Goal: Task Accomplishment & Management: Use online tool/utility

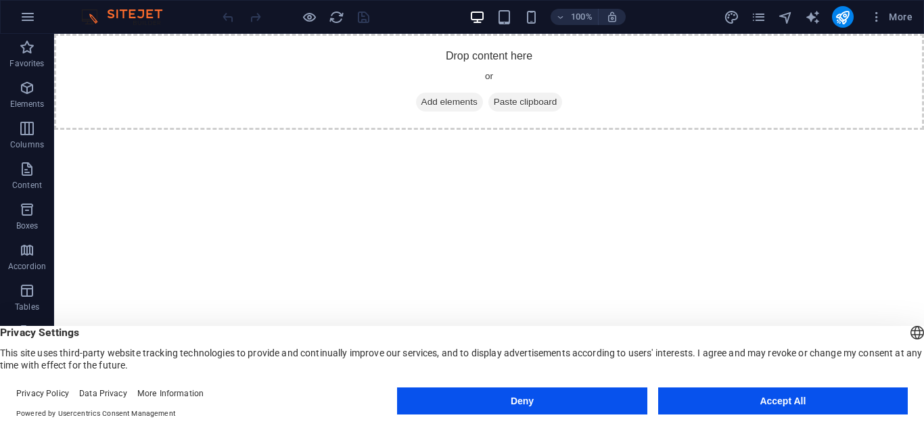
click at [571, 396] on button "Deny" at bounding box center [521, 400] width 249 height 27
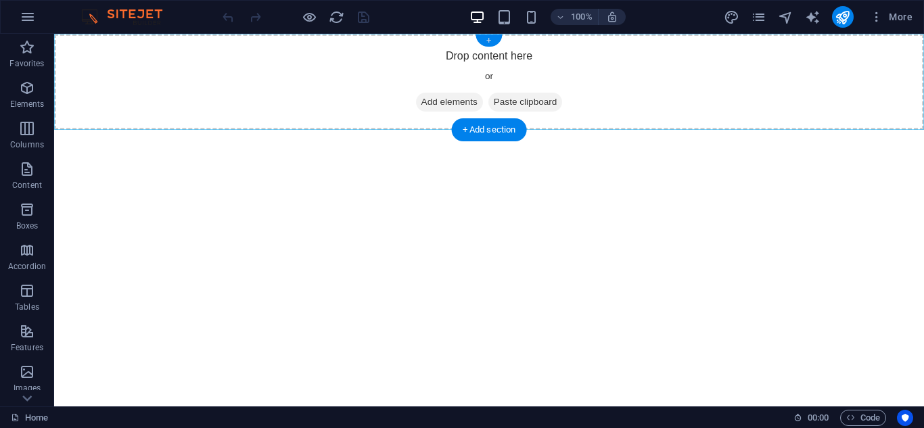
click at [484, 39] on div "+" at bounding box center [488, 40] width 26 height 12
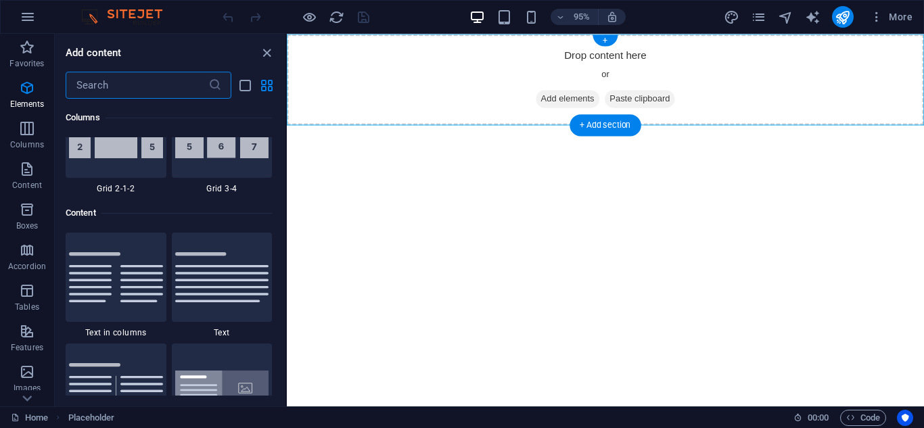
scroll to position [2366, 0]
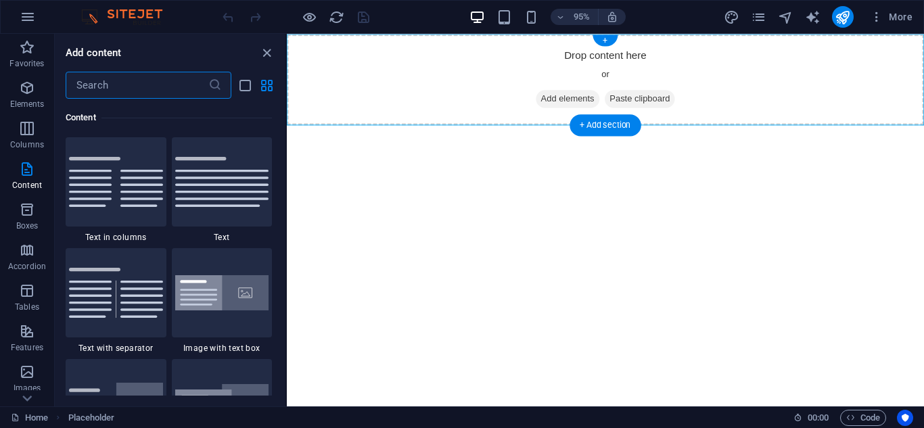
click at [551, 99] on span "Add elements" at bounding box center [582, 102] width 67 height 19
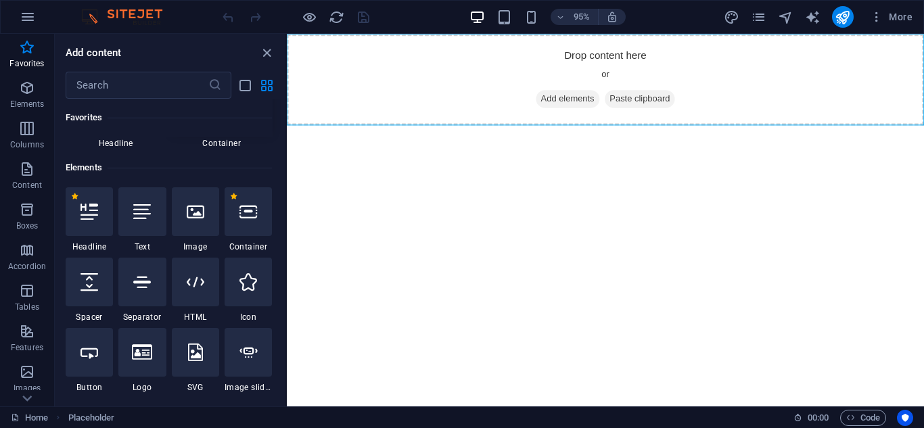
scroll to position [95, 0]
click at [133, 224] on div at bounding box center [141, 210] width 47 height 49
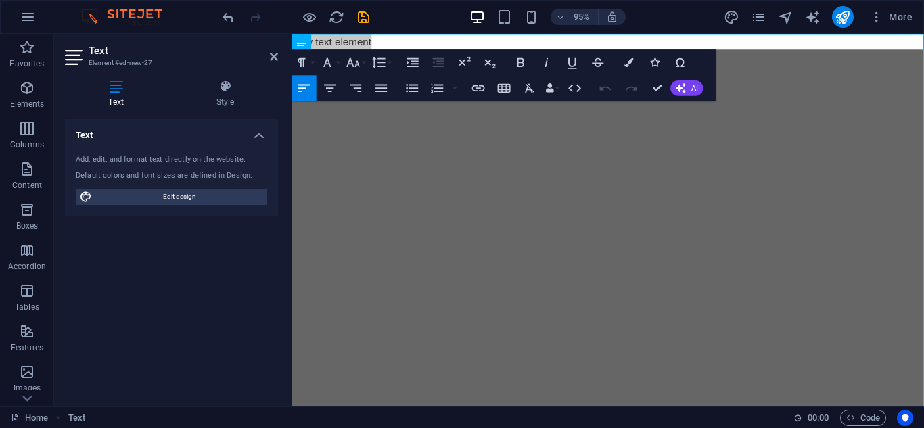
click at [180, 297] on div "Text Add, edit, and format text directly on the website. Default colors and fon…" at bounding box center [171, 257] width 213 height 277
click at [375, 44] on p "New text element" at bounding box center [624, 42] width 665 height 16
drag, startPoint x: 374, startPoint y: 45, endPoint x: 254, endPoint y: 39, distance: 119.8
click at [292, 39] on html "Skip to main content New text element" at bounding box center [624, 42] width 665 height 16
click at [406, 45] on p at bounding box center [624, 42] width 665 height 16
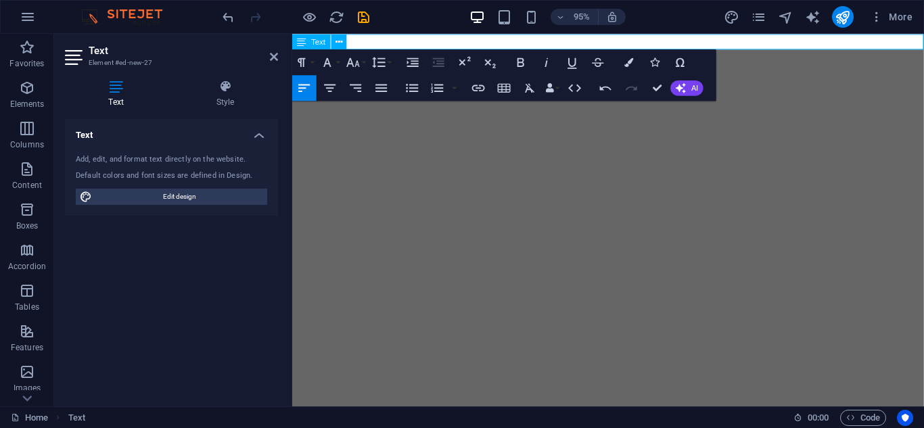
click at [359, 40] on p at bounding box center [624, 42] width 665 height 16
click at [526, 40] on p at bounding box center [624, 42] width 665 height 16
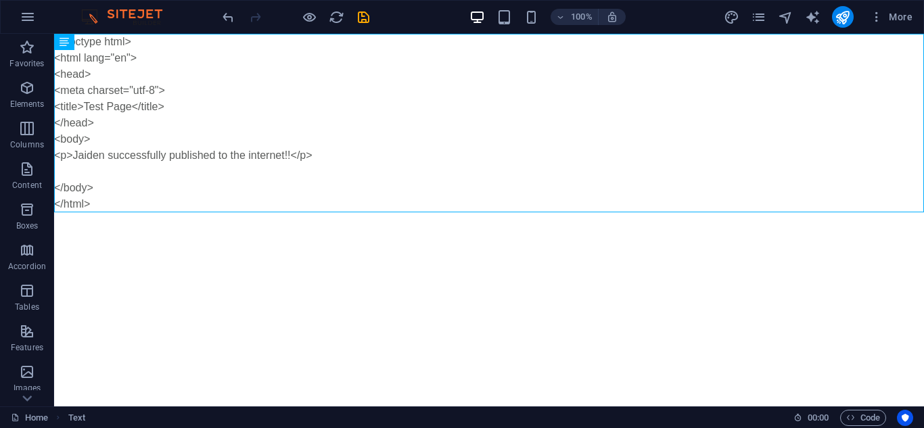
click at [527, 212] on html "Skip to main content <!doctype html> <html lang="en"> <head> <meta charset="utf…" at bounding box center [488, 123] width 869 height 178
click at [905, 21] on span "More" at bounding box center [890, 17] width 43 height 14
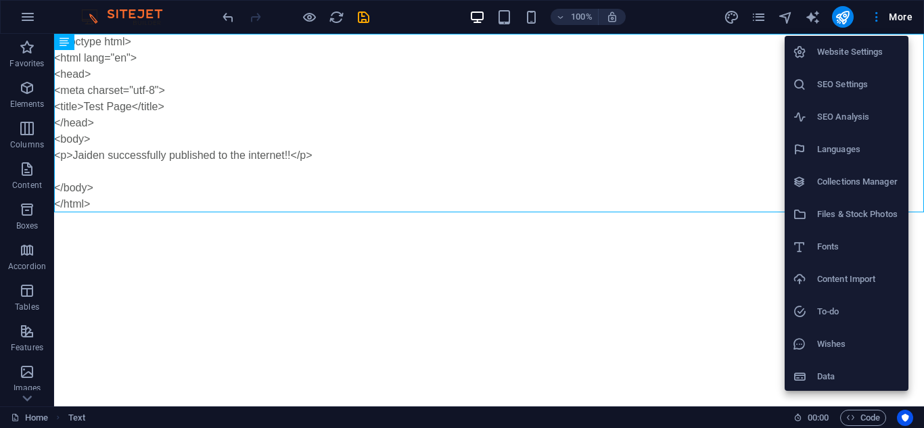
click at [720, 278] on div at bounding box center [462, 214] width 924 height 428
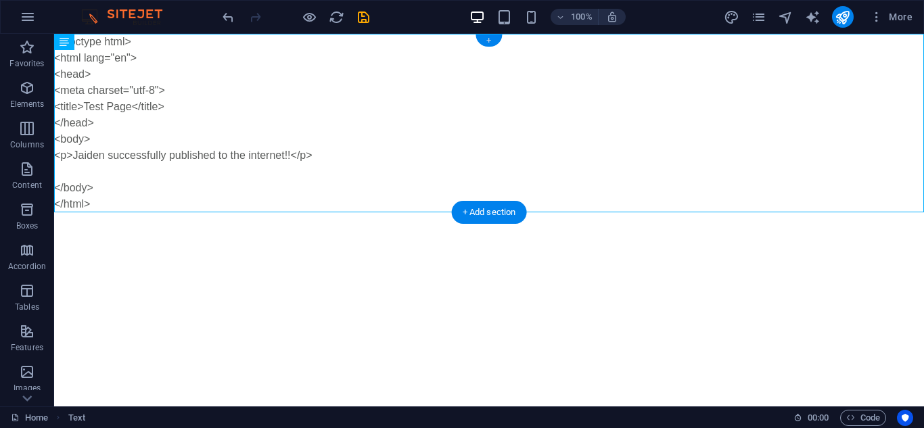
click at [486, 43] on div "+" at bounding box center [488, 40] width 26 height 12
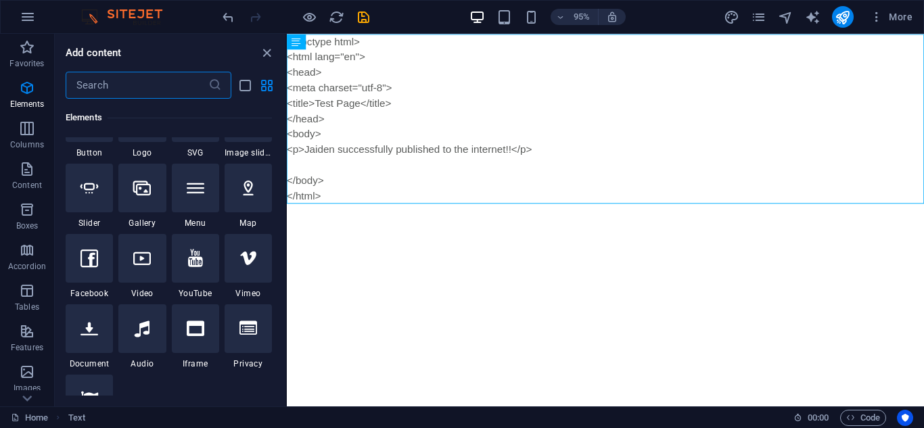
scroll to position [439, 0]
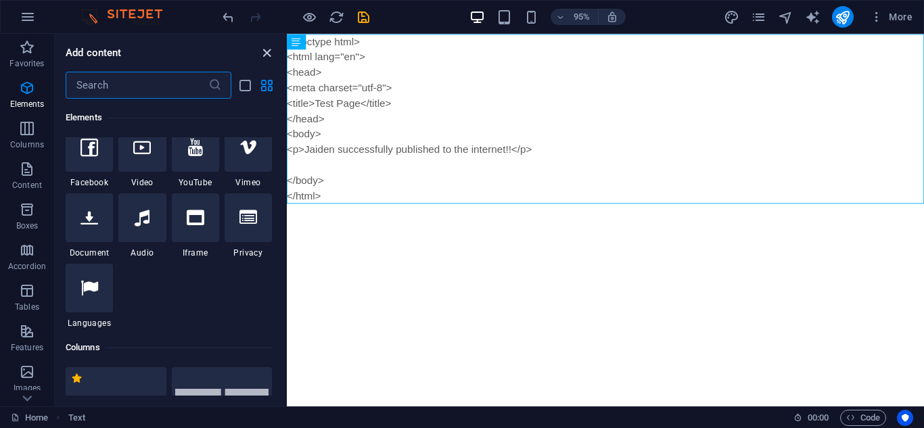
click at [266, 48] on icon "close panel" at bounding box center [267, 53] width 16 height 16
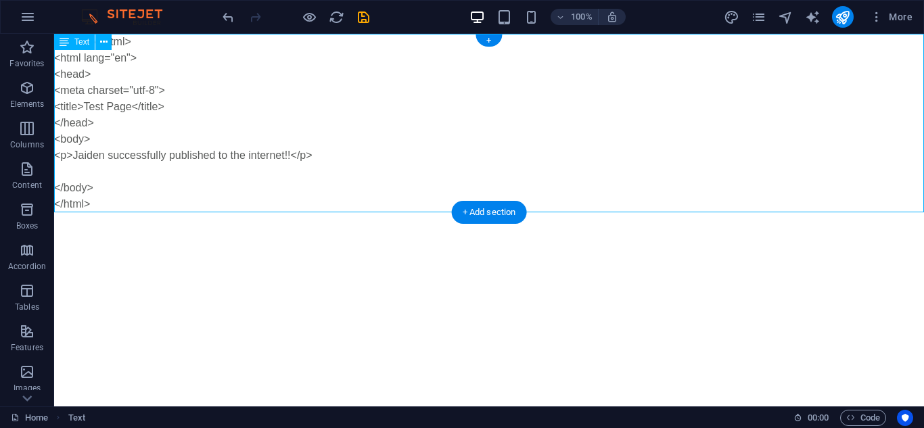
click at [266, 48] on div "<!doctype html> <html lang="en"> <head> <meta charset="utf-8"> <title>Test Page…" at bounding box center [488, 123] width 869 height 178
click at [22, 20] on icon "button" at bounding box center [28, 17] width 16 height 16
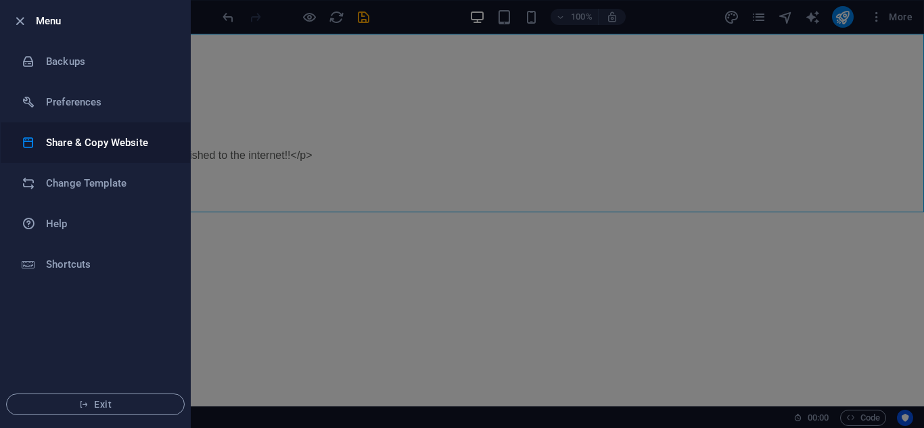
click at [166, 146] on h6 "Share & Copy Website" at bounding box center [108, 143] width 125 height 16
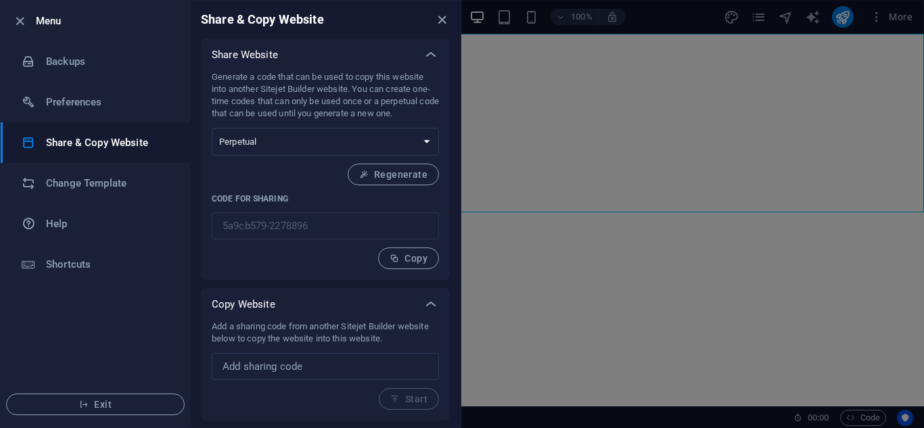
click at [329, 254] on div "Generate a code that can be used to copy this website into another Sitejet Buil…" at bounding box center [325, 170] width 227 height 198
click at [287, 365] on input "text" at bounding box center [325, 366] width 227 height 27
paste input "<!doctype html> <html lang="en"> <head> <meta charset="utf-8"> <title>Test Page…"
type input "<!doctype html> <html lang="en"> <head> <meta charset="utf-8"> <title>Test Page…"
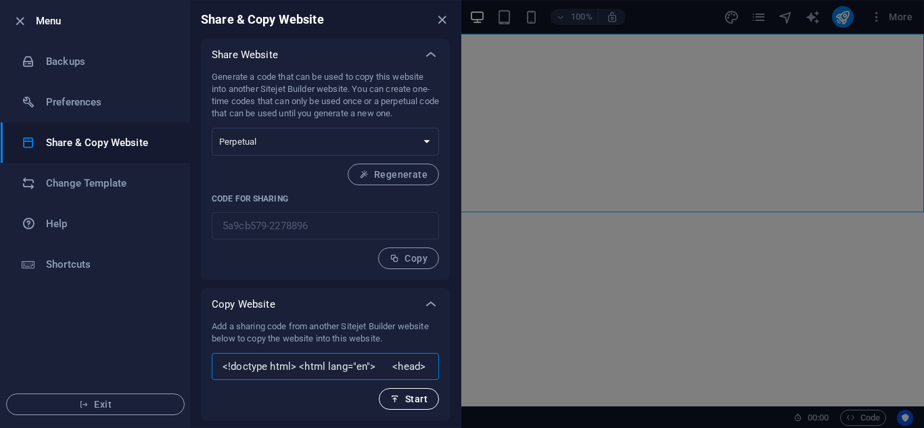
click at [407, 400] on span "Start" at bounding box center [408, 398] width 37 height 11
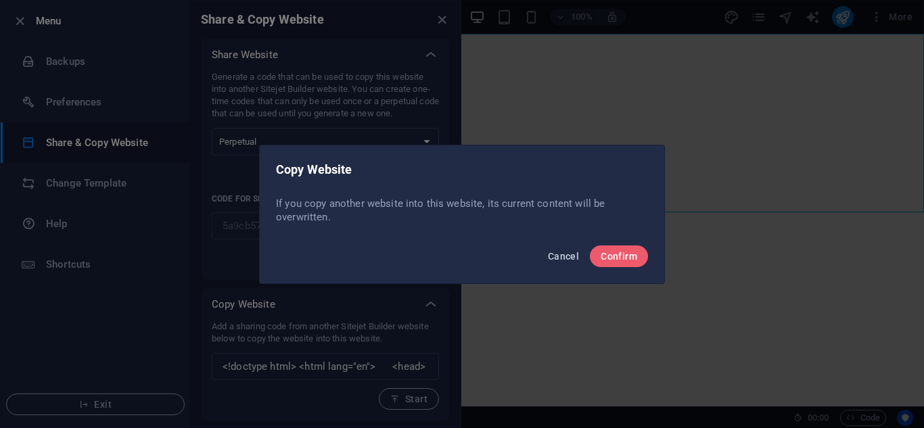
click at [554, 251] on span "Cancel" at bounding box center [563, 256] width 31 height 11
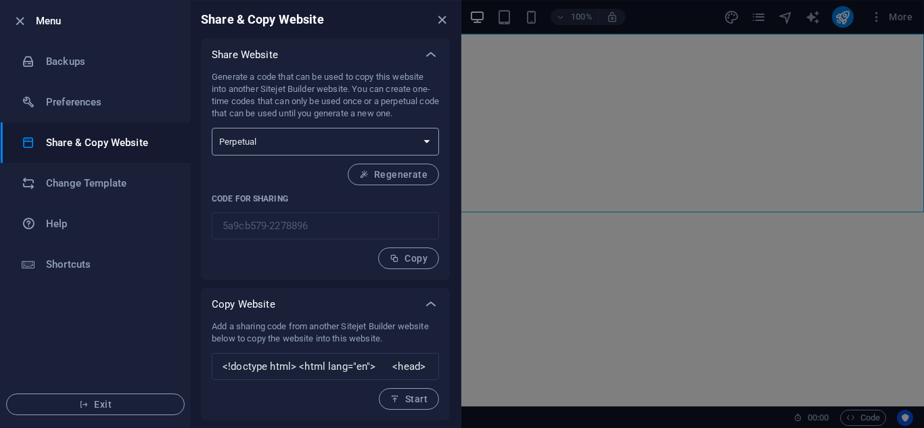
click at [364, 147] on select "One-time Perpetual" at bounding box center [325, 142] width 227 height 28
click at [275, 249] on div "Generate a code that can be used to copy this website into another Sitejet Buil…" at bounding box center [325, 170] width 227 height 198
click at [357, 354] on input "<!doctype html> <html lang="en"> <head> <meta charset="utf-8"> <title>Test Page…" at bounding box center [325, 366] width 227 height 27
click at [318, 391] on div "Add a sharing code from another Sitejet Builder website below to copy the websi…" at bounding box center [325, 364] width 227 height 89
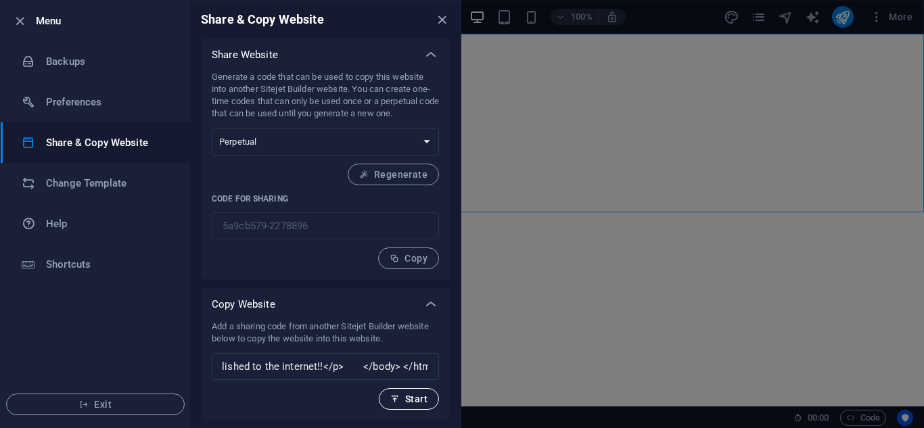
click at [391, 397] on icon "button" at bounding box center [394, 398] width 9 height 9
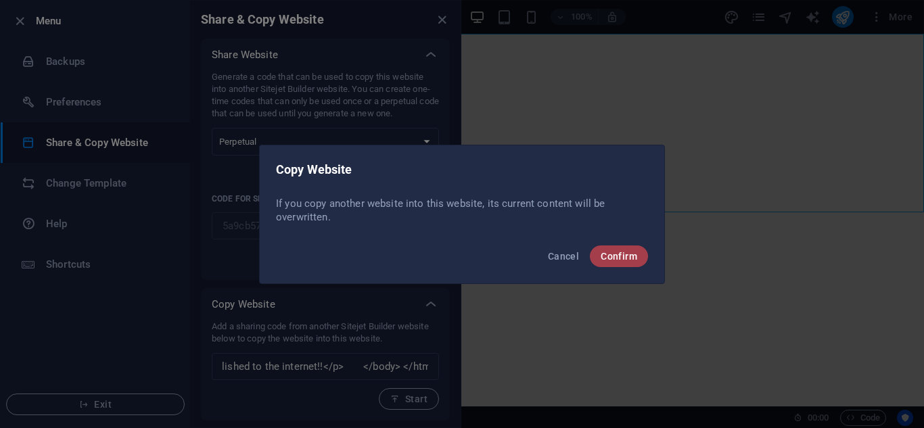
click at [622, 255] on span "Confirm" at bounding box center [618, 256] width 37 height 11
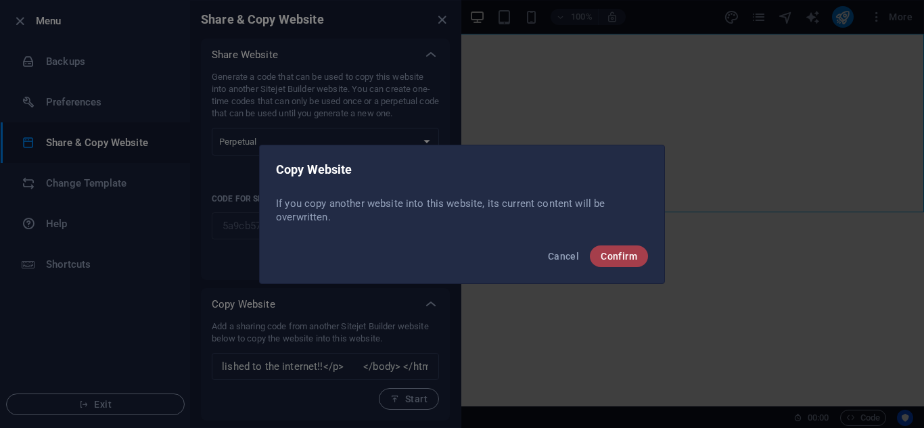
click at [622, 255] on span "Confirm" at bounding box center [618, 256] width 37 height 11
click at [619, 257] on span "Confirm" at bounding box center [618, 256] width 37 height 11
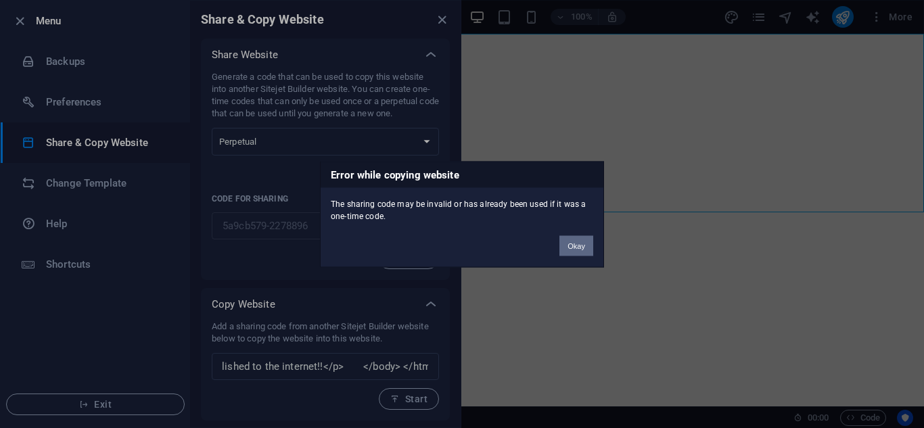
click at [575, 243] on button "Okay" at bounding box center [576, 245] width 34 height 20
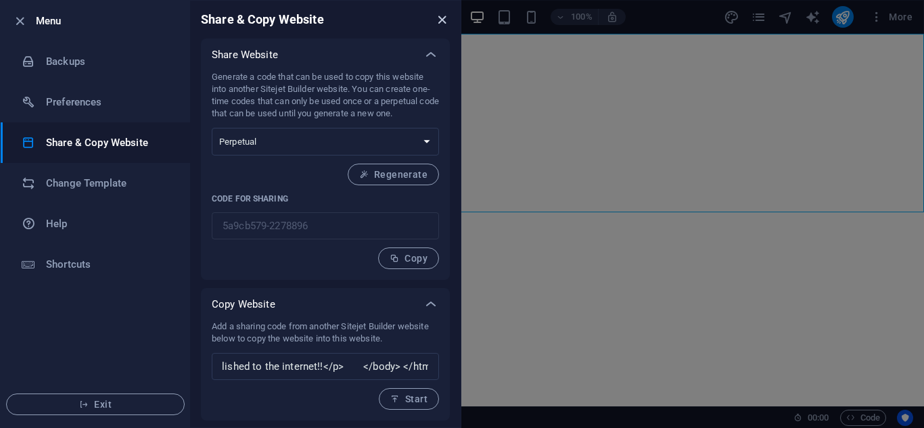
click at [434, 18] on icon "close" at bounding box center [442, 20] width 16 height 16
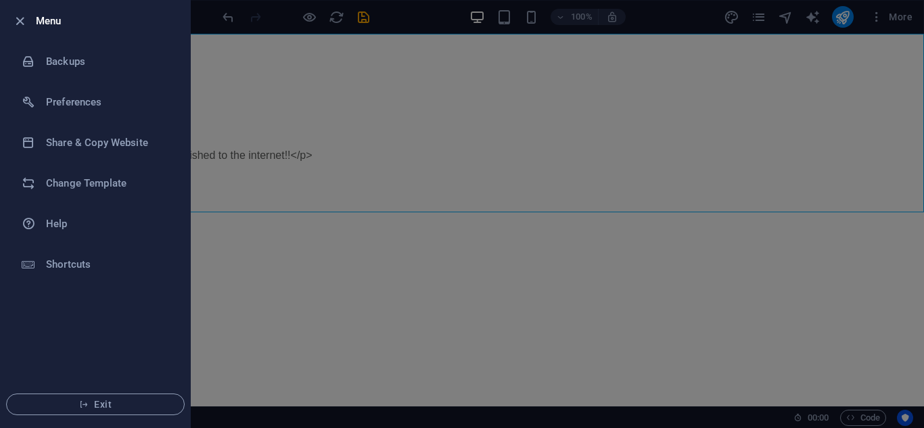
click at [663, 248] on div at bounding box center [462, 214] width 924 height 428
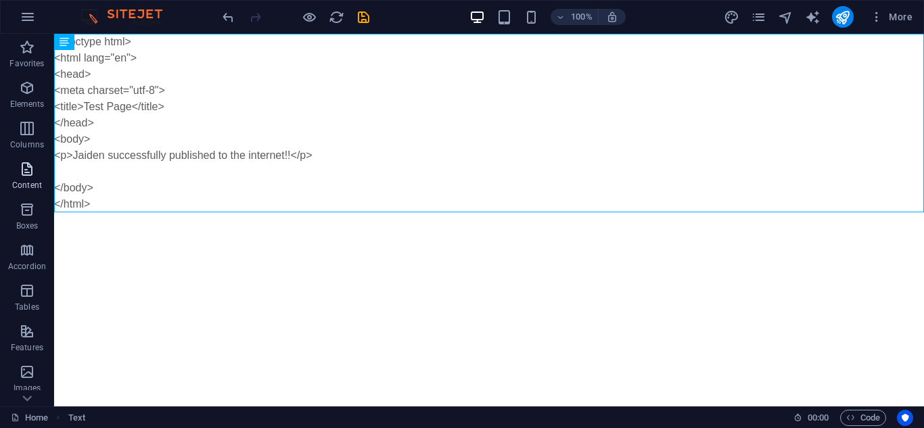
click at [22, 176] on icon "button" at bounding box center [27, 169] width 16 height 16
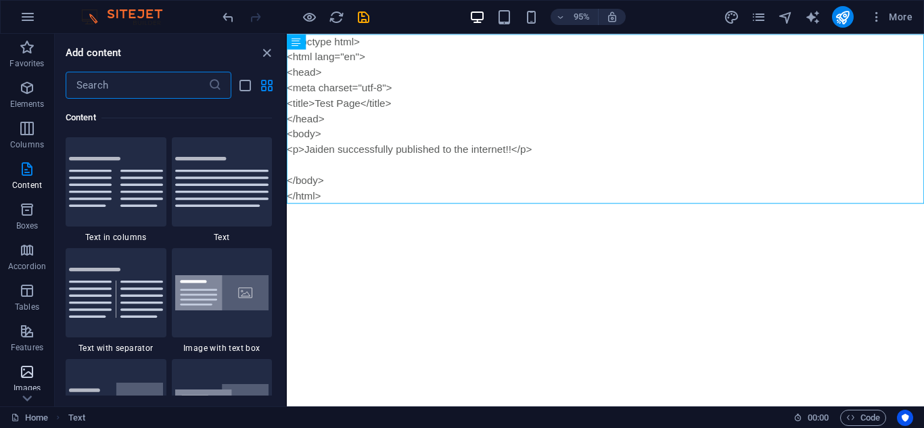
scroll to position [236, 0]
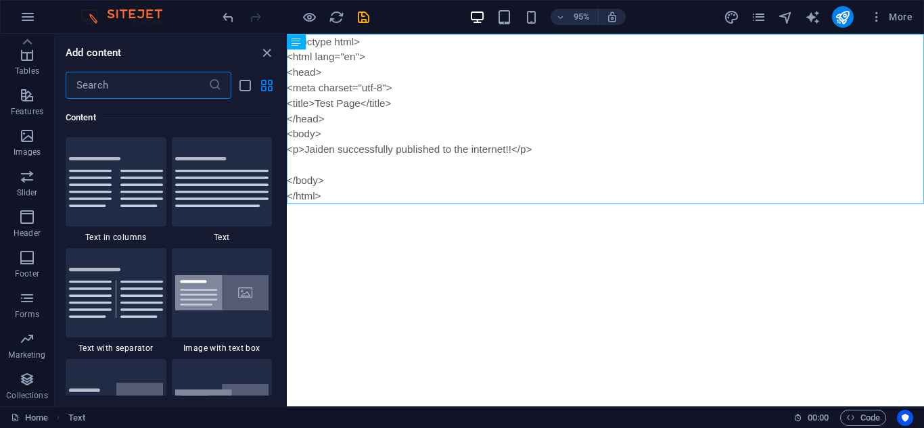
click at [388, 212] on html "Skip to main content <!doctype html> <html lang="en"> <head> <meta charset="utf…" at bounding box center [622, 123] width 671 height 178
click at [551, 212] on html "Skip to main content <!doctype html> <html lang="en"> <head> <meta charset="utf…" at bounding box center [622, 123] width 671 height 178
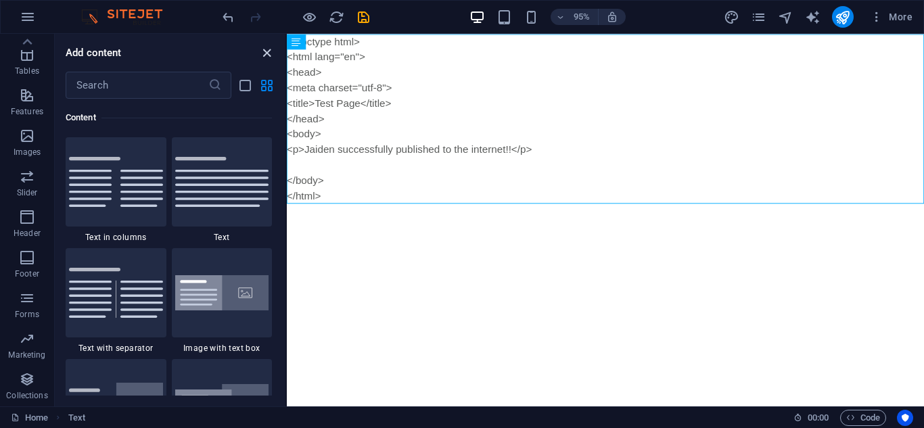
click at [262, 59] on icon "close panel" at bounding box center [267, 53] width 16 height 16
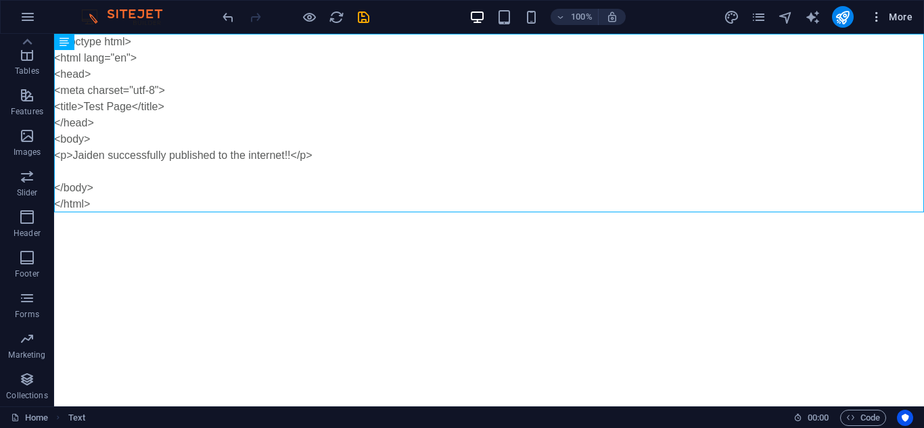
click at [896, 17] on span "More" at bounding box center [890, 17] width 43 height 14
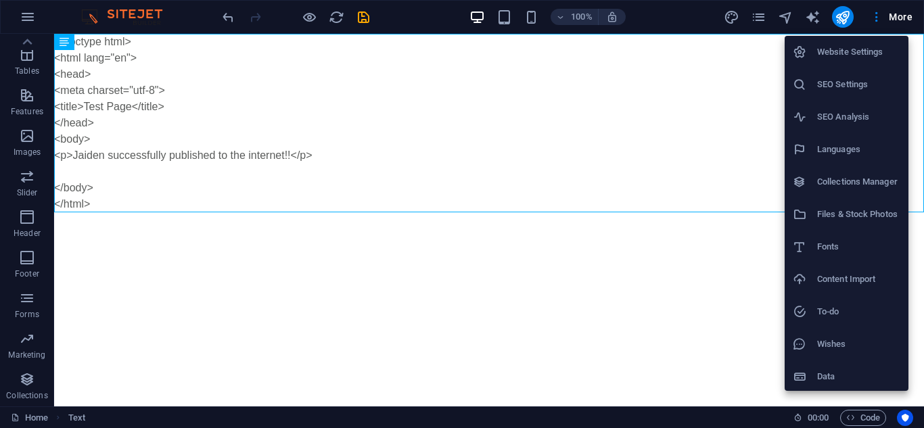
click at [728, 352] on div at bounding box center [462, 214] width 924 height 428
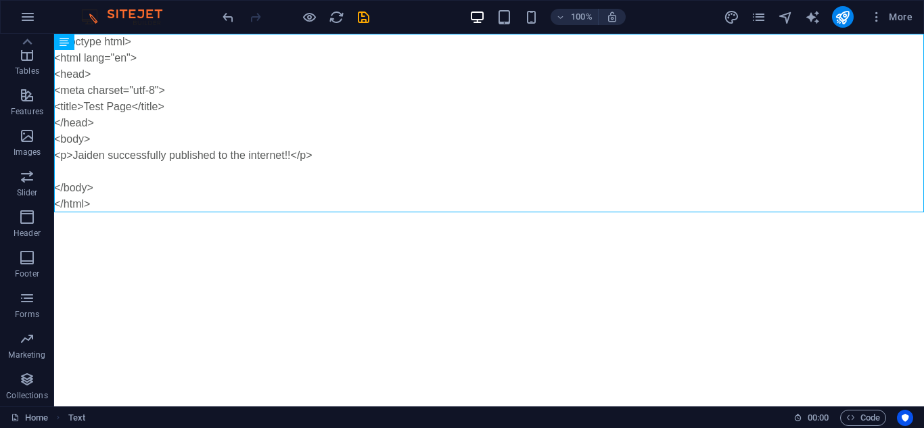
click at [750, 22] on div "More" at bounding box center [820, 17] width 194 height 22
click at [755, 19] on icon "pages" at bounding box center [758, 17] width 16 height 16
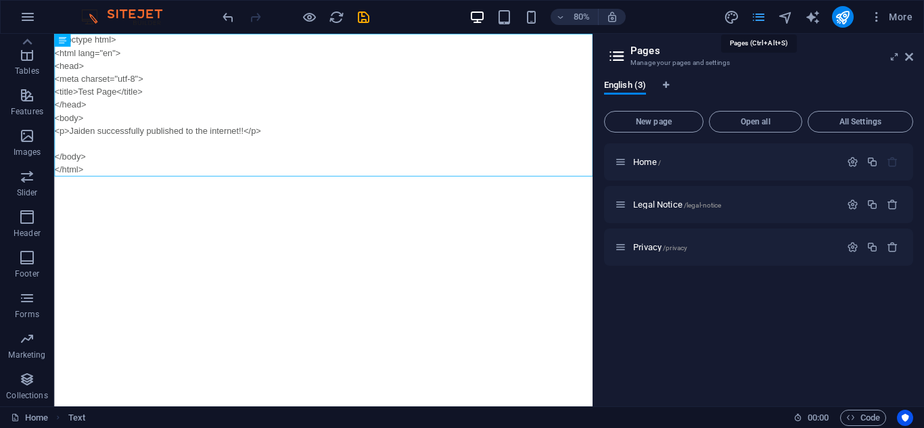
click at [755, 19] on icon "pages" at bounding box center [758, 17] width 16 height 16
click at [906, 54] on icon at bounding box center [909, 56] width 8 height 11
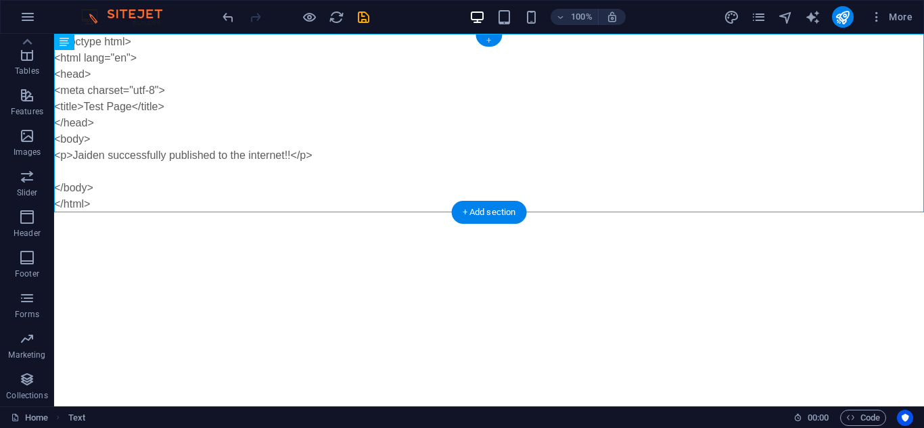
click at [489, 43] on div "+" at bounding box center [488, 40] width 26 height 12
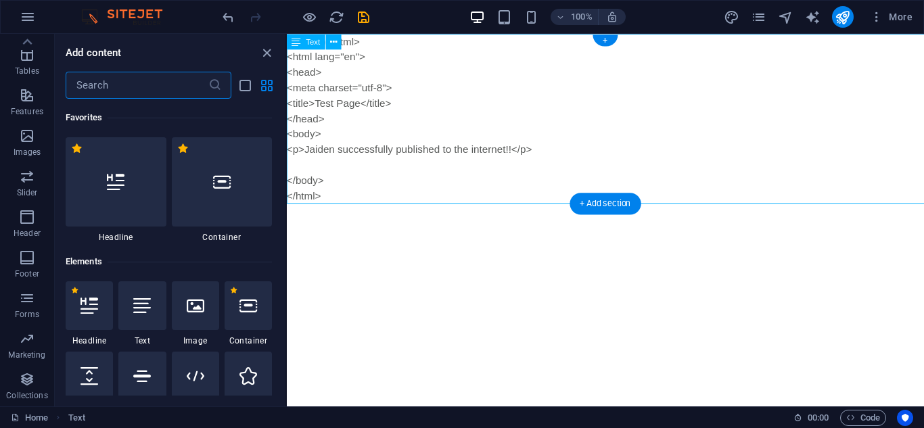
click at [499, 44] on div "<!doctype html> <html lang="en"> <head> <meta charset="utf-8"> <title>Test Page…" at bounding box center [622, 123] width 671 height 178
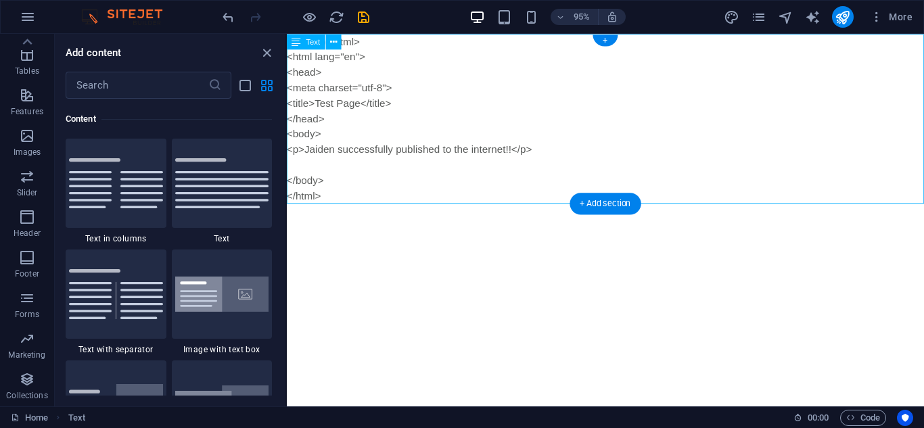
scroll to position [2366, 0]
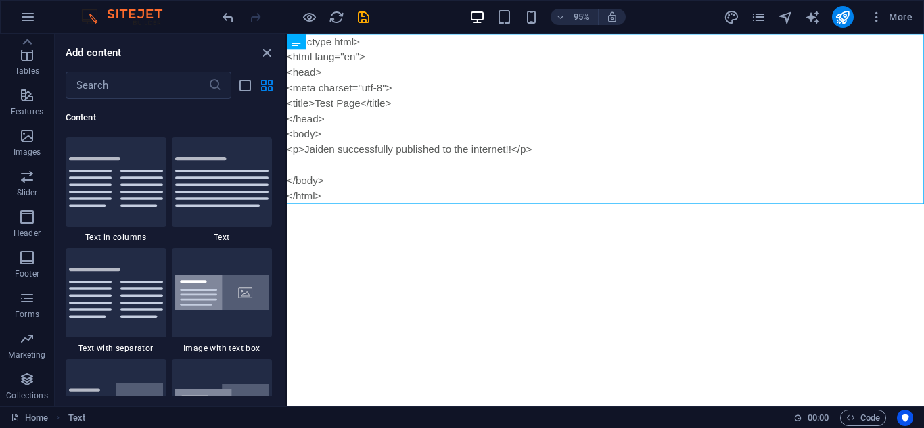
click at [185, 107] on div "Content" at bounding box center [169, 118] width 206 height 38
click at [189, 89] on input "text" at bounding box center [137, 85] width 143 height 27
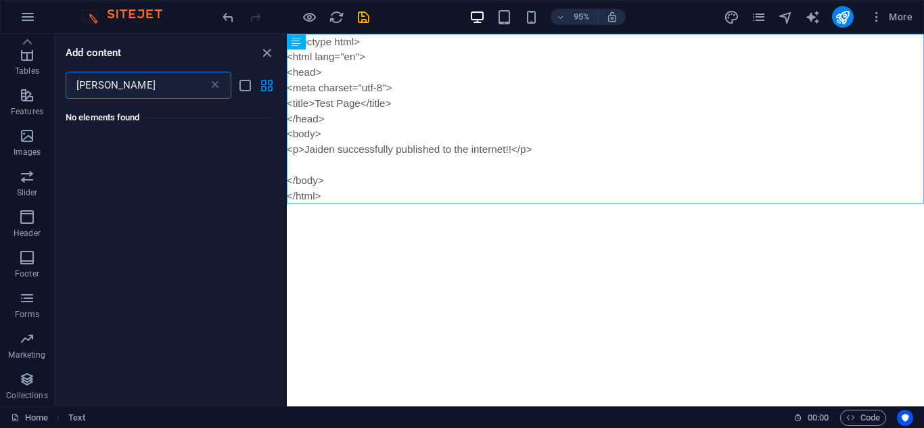
scroll to position [0, 0]
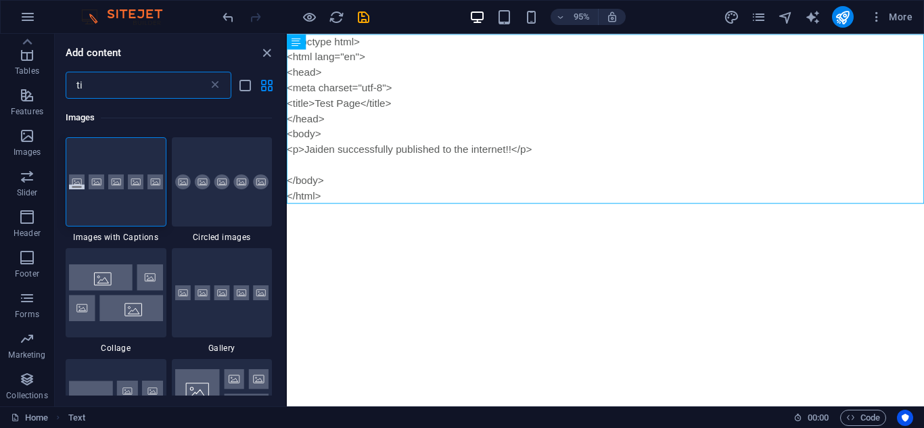
type input "t"
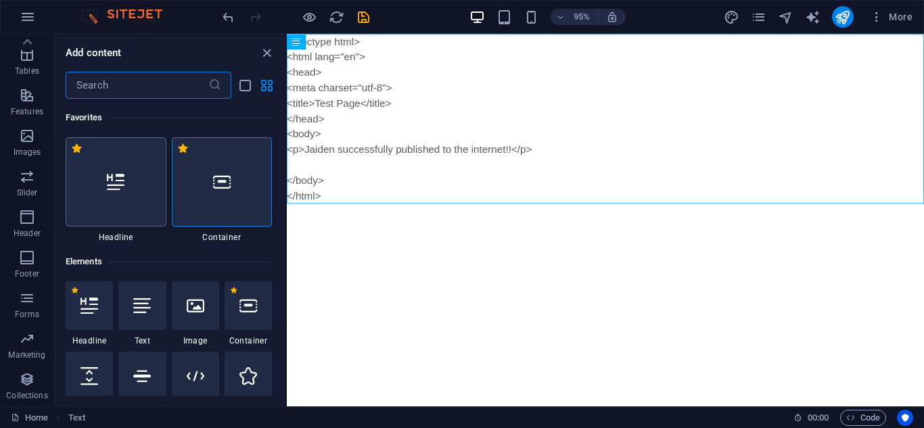
click at [133, 203] on div at bounding box center [116, 181] width 101 height 89
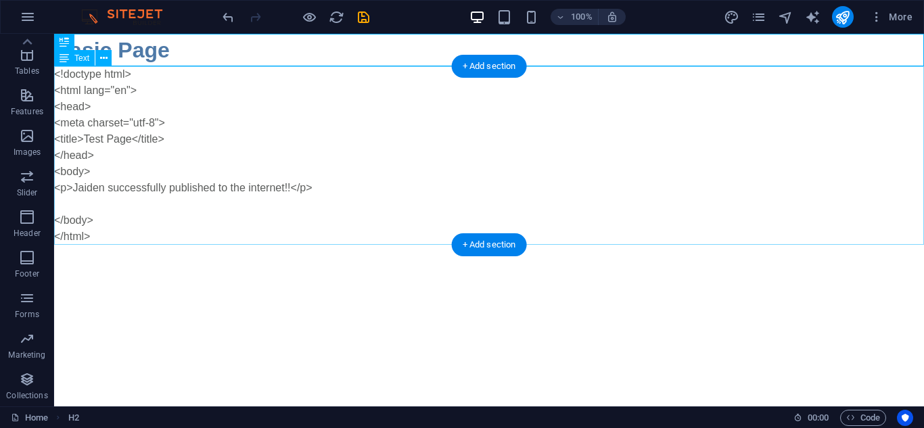
click at [124, 239] on div "<!doctype html> <html lang="en"> <head> <meta charset="utf-8"> <title>Test Page…" at bounding box center [488, 155] width 869 height 178
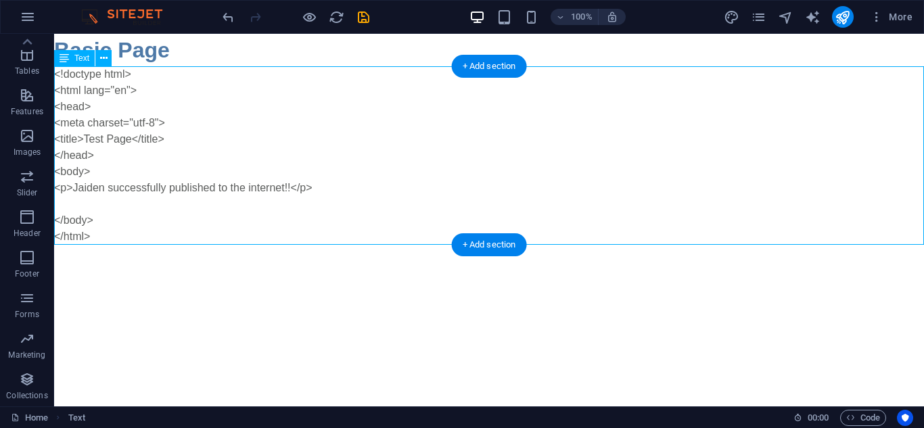
click at [135, 208] on div "<!doctype html> <html lang="en"> <head> <meta charset="utf-8"> <title>Test Page…" at bounding box center [488, 155] width 869 height 178
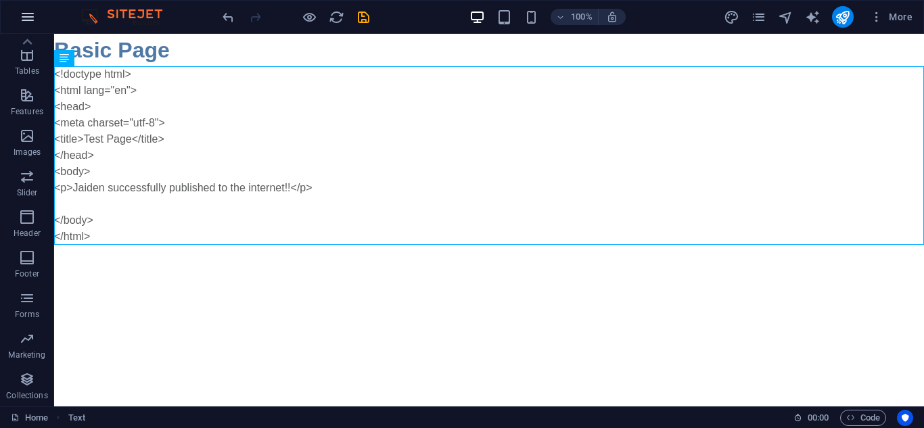
click at [30, 17] on icon "button" at bounding box center [28, 17] width 16 height 16
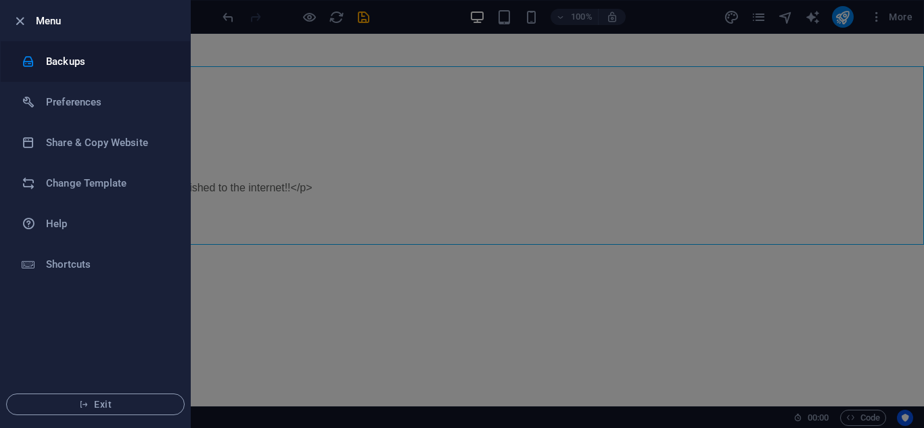
click at [44, 49] on li "Backups" at bounding box center [95, 61] width 189 height 41
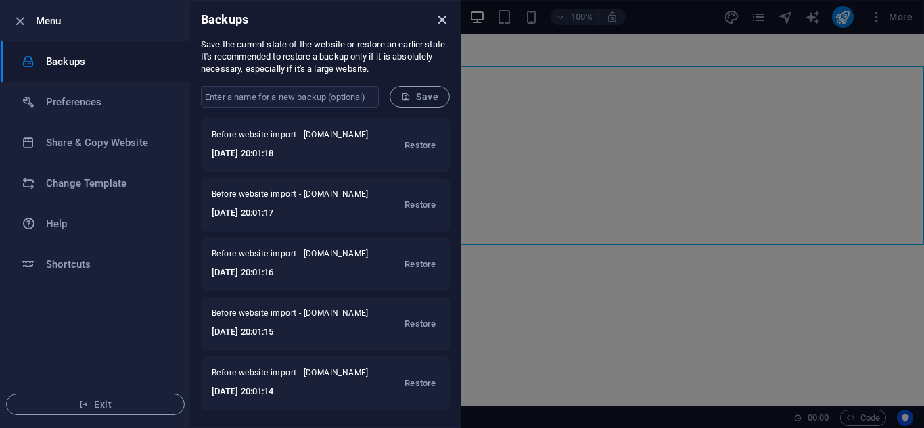
click at [441, 23] on icon "close" at bounding box center [442, 20] width 16 height 16
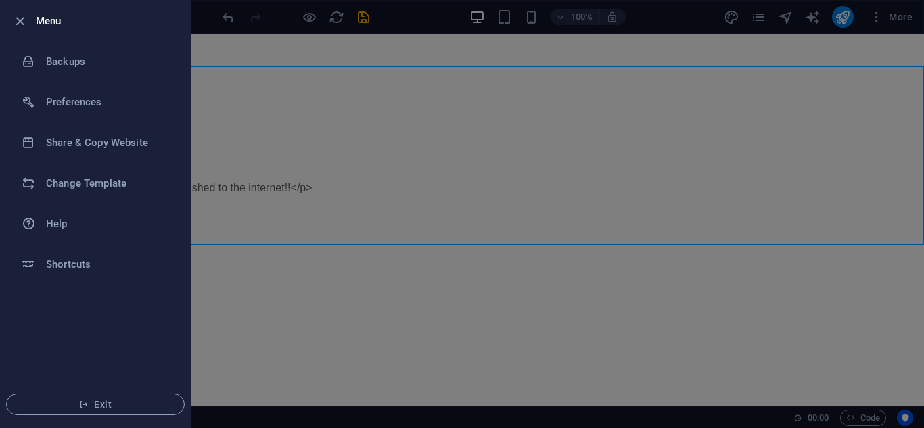
click at [308, 89] on div at bounding box center [462, 214] width 924 height 428
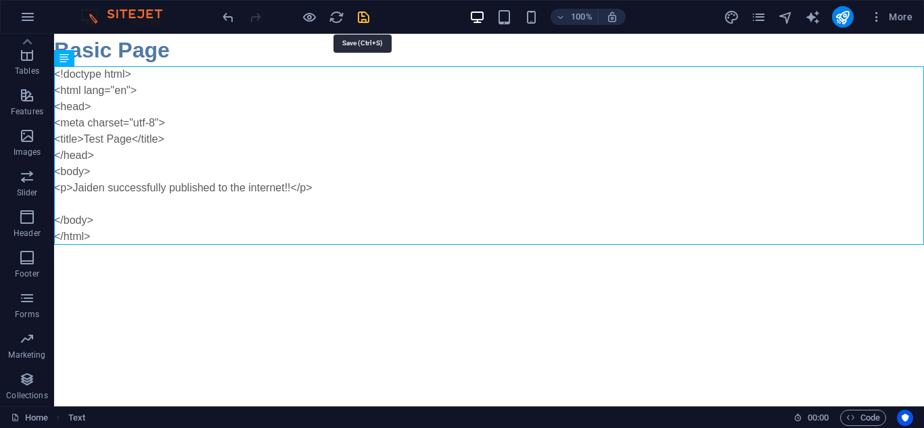
click at [364, 13] on icon "save" at bounding box center [364, 17] width 16 height 16
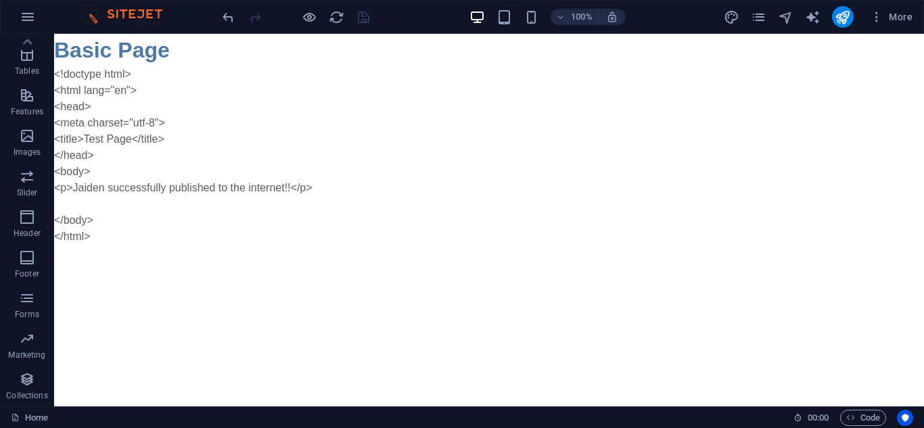
click at [365, 21] on div at bounding box center [295, 17] width 151 height 22
click at [893, 22] on span "More" at bounding box center [890, 17] width 43 height 14
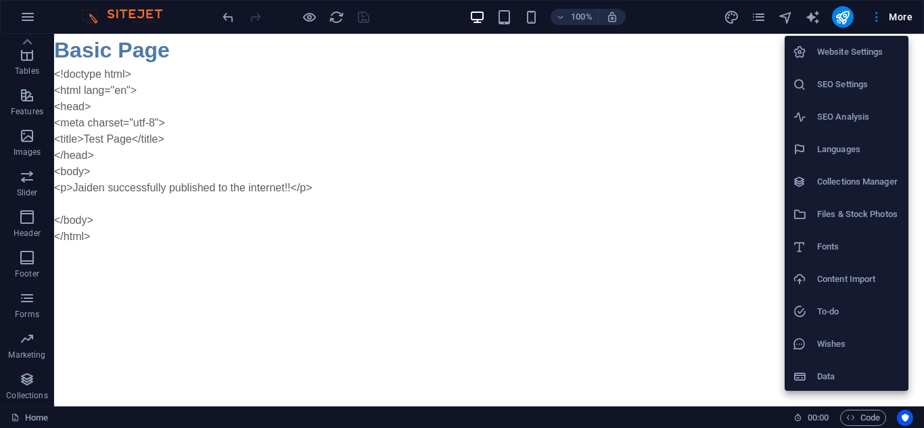
click at [825, 36] on li "Website Settings" at bounding box center [846, 52] width 124 height 32
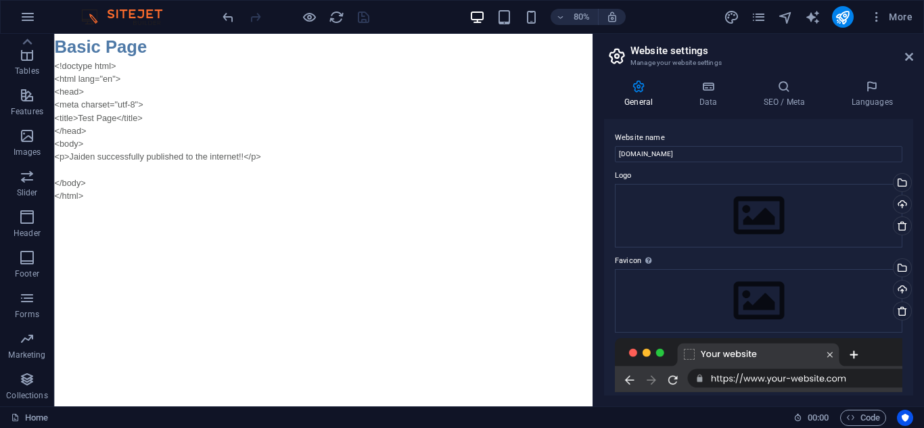
scroll to position [185, 0]
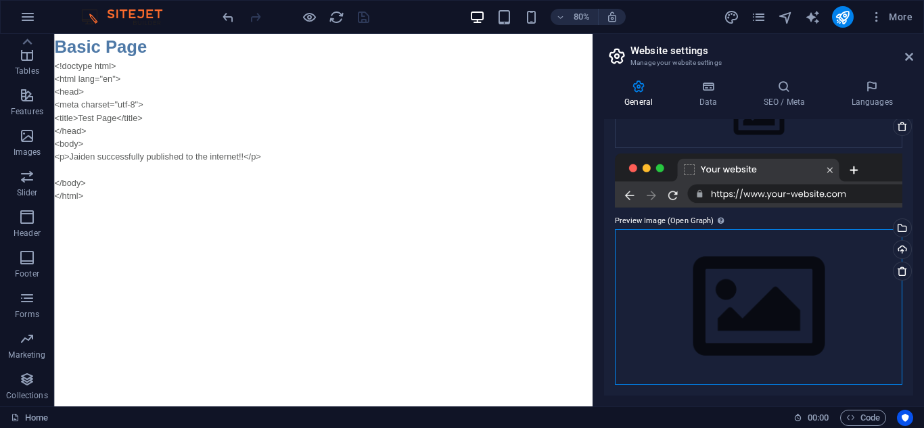
click at [771, 281] on div "Drag files here, click to choose files or select files from Files or our free s…" at bounding box center [758, 306] width 287 height 155
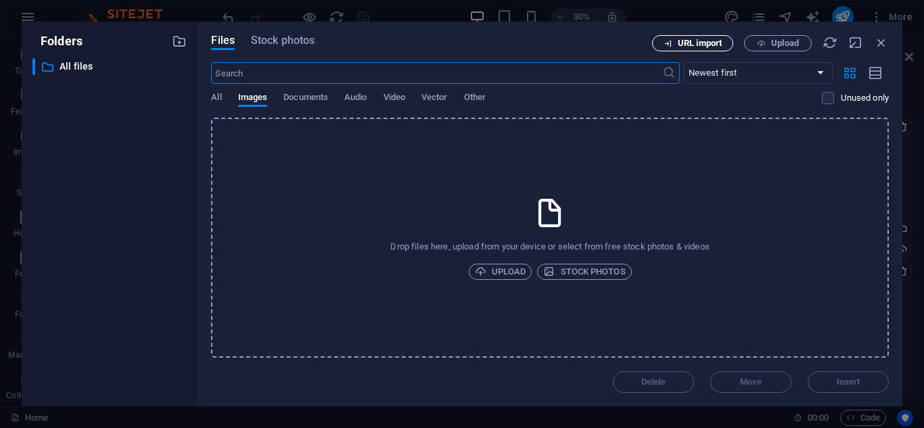
click at [690, 51] on button "URL import" at bounding box center [692, 43] width 81 height 16
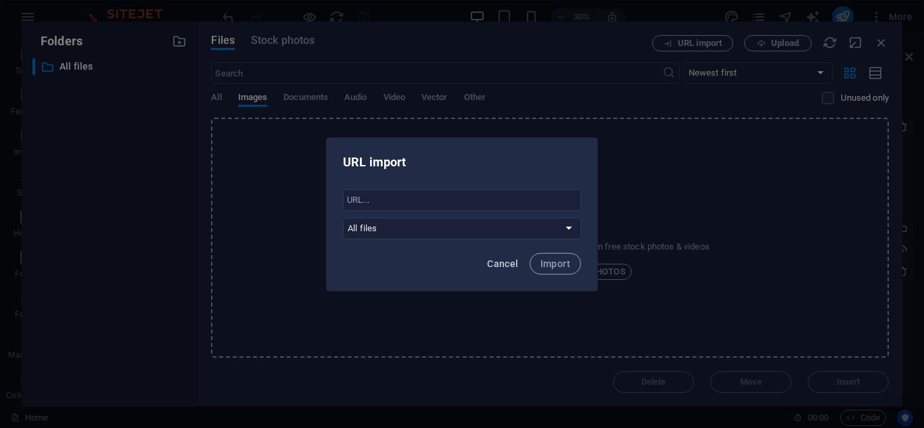
click at [511, 267] on span "Cancel" at bounding box center [502, 263] width 31 height 11
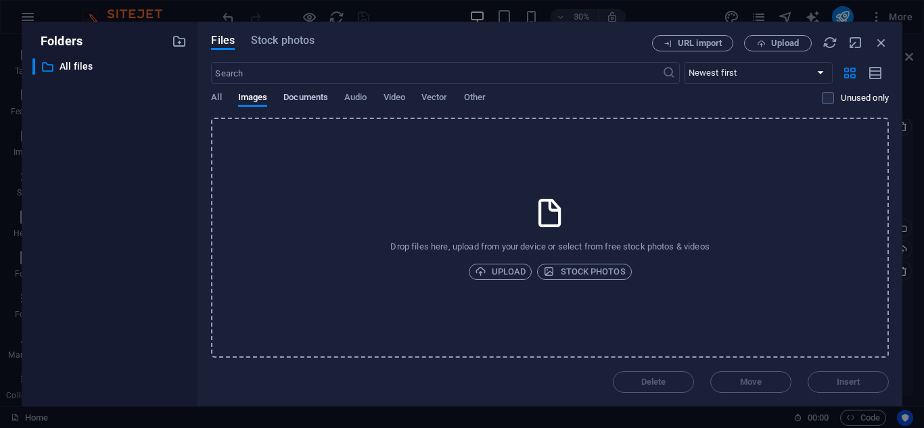
click at [289, 98] on span "Documents" at bounding box center [305, 98] width 45 height 19
click at [502, 274] on span "Upload" at bounding box center [500, 272] width 51 height 16
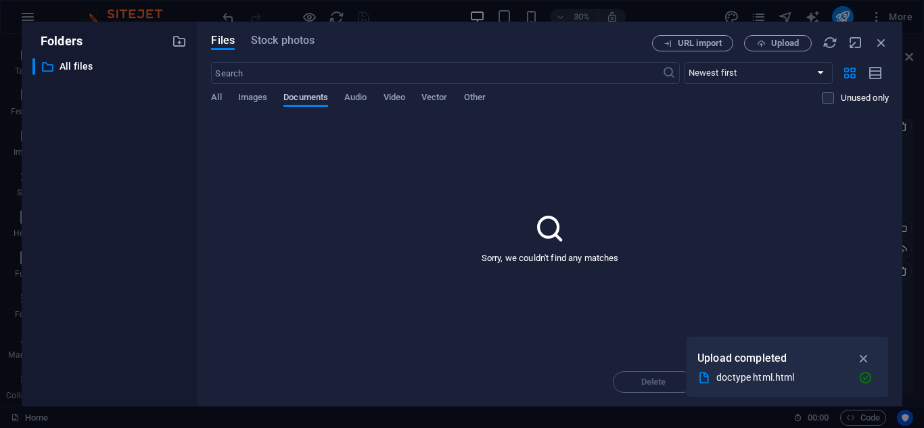
click at [306, 104] on span "Documents" at bounding box center [305, 98] width 45 height 19
click at [860, 383] on icon "button" at bounding box center [864, 378] width 14 height 14
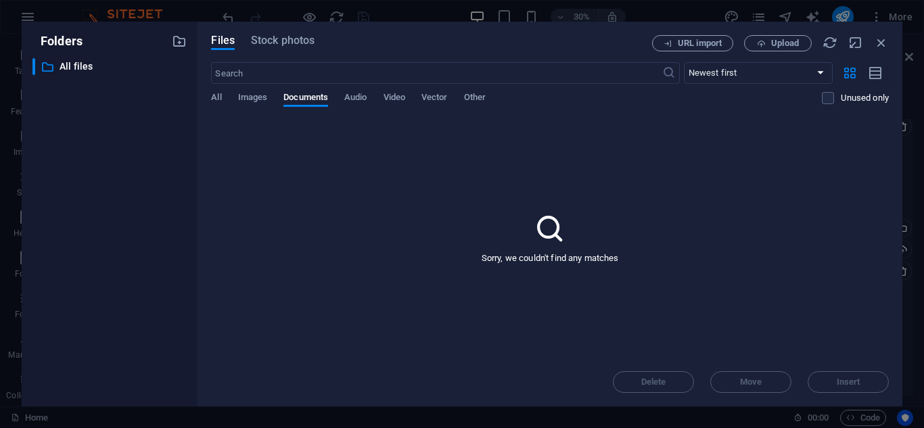
click at [224, 99] on div "All Images Documents Audio Video Vector Other" at bounding box center [516, 105] width 610 height 26
click at [221, 100] on span "All" at bounding box center [216, 98] width 10 height 19
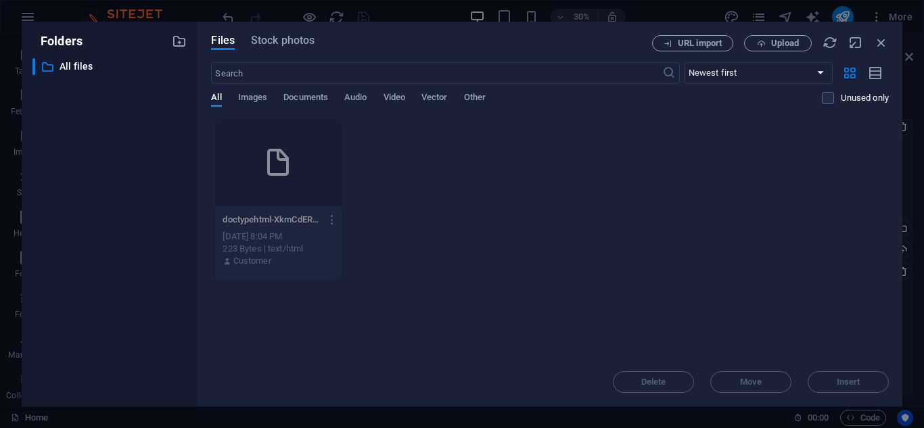
click at [290, 212] on div "doctypehtml-XkmCdERjvDPD5YVfrabpTA.html doctypehtml-XkmCdERjvDPD5YVfrabpTA.html" at bounding box center [277, 220] width 110 height 22
click at [314, 282] on div "Drop files here to upload them instantly doctypehtml-XkmCdERjvDPD5YVfrabpTA.htm…" at bounding box center [549, 238] width 677 height 240
click at [328, 222] on icon "button" at bounding box center [332, 220] width 13 height 12
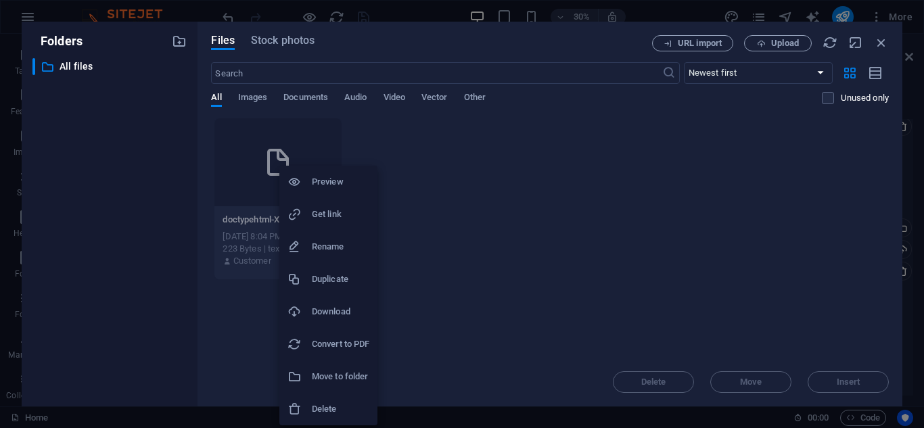
click at [333, 208] on h6 "Get link" at bounding box center [340, 214] width 57 height 16
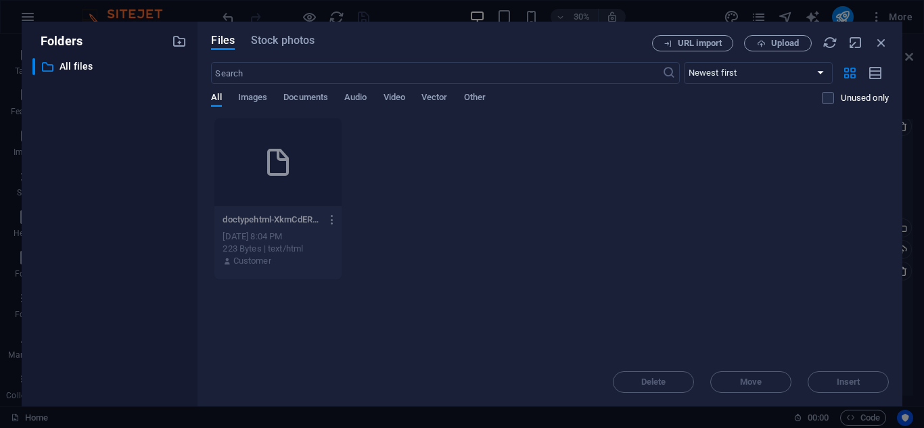
click at [333, 218] on icon "button" at bounding box center [332, 220] width 13 height 12
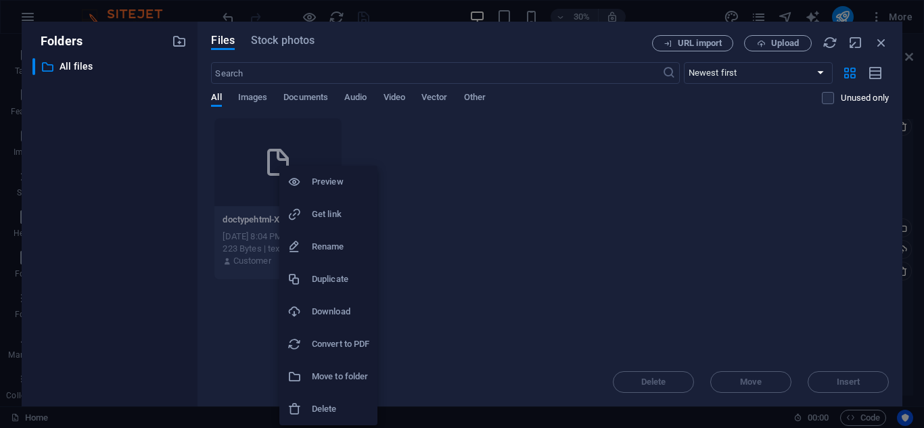
click at [333, 218] on h6 "Get link" at bounding box center [340, 214] width 57 height 16
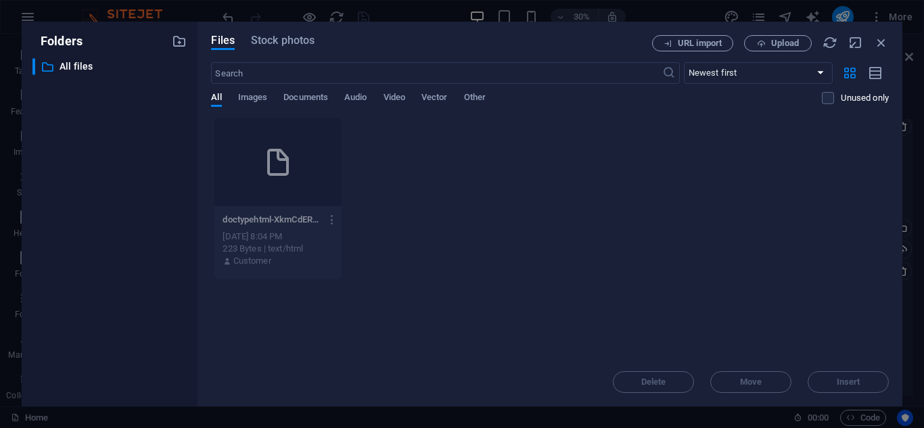
click at [387, 247] on div "doctypehtml-XkmCdERjvDPD5YVfrabpTA.html doctypehtml-XkmCdERjvDPD5YVfrabpTA.html…" at bounding box center [549, 199] width 677 height 162
click at [780, 46] on span "Upload" at bounding box center [785, 43] width 28 height 8
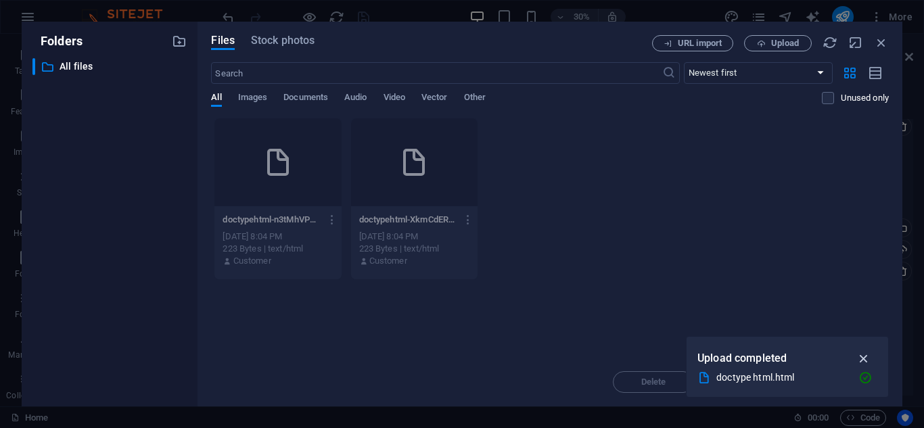
click at [866, 359] on icon "button" at bounding box center [864, 358] width 16 height 15
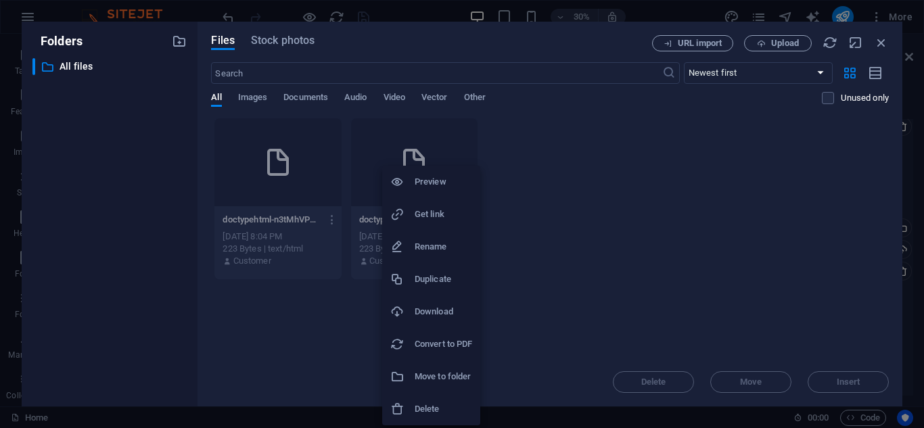
click at [418, 403] on h6 "Delete" at bounding box center [442, 409] width 57 height 16
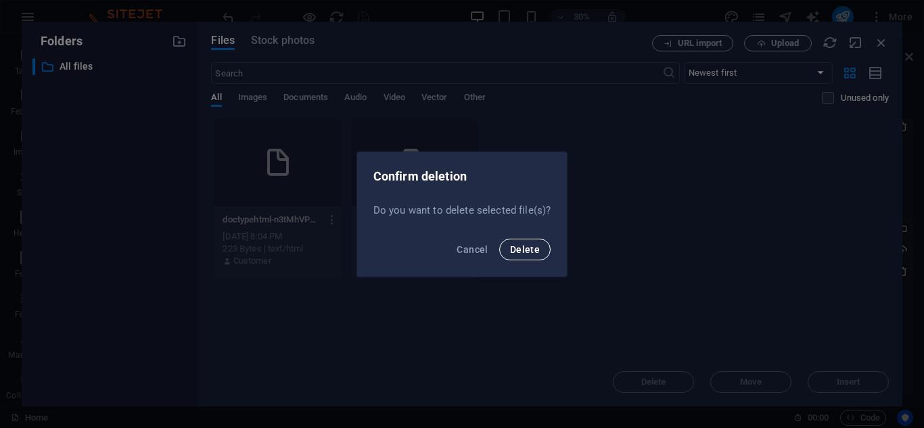
click at [516, 246] on span "Delete" at bounding box center [525, 249] width 30 height 11
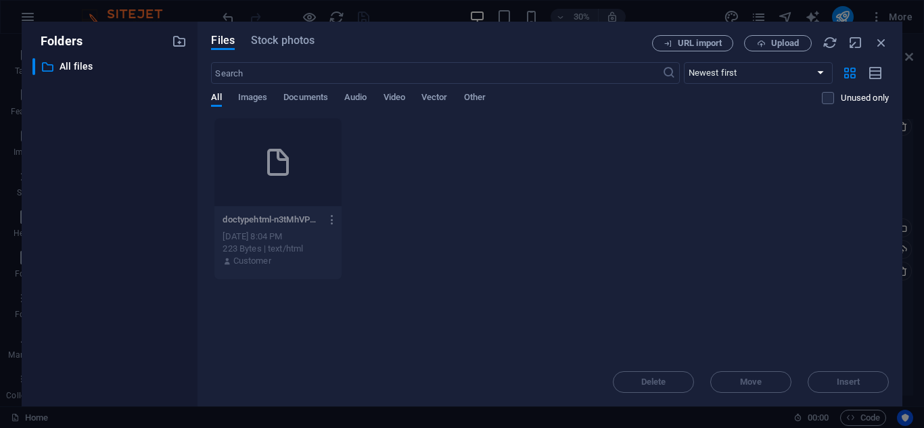
click at [330, 224] on icon "button" at bounding box center [332, 220] width 13 height 12
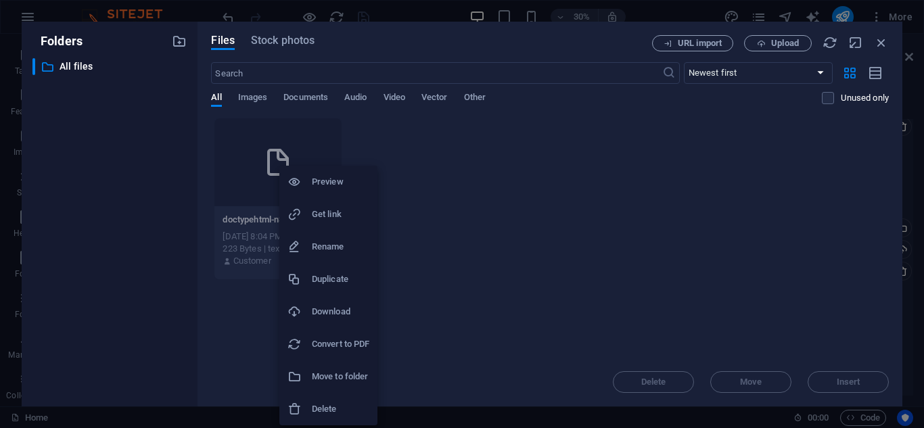
click at [306, 203] on li "Get link" at bounding box center [328, 214] width 98 height 32
